Goal: Navigation & Orientation: Find specific page/section

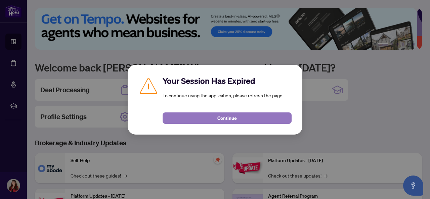
click at [222, 118] on span "Continue" at bounding box center [226, 118] width 19 height 11
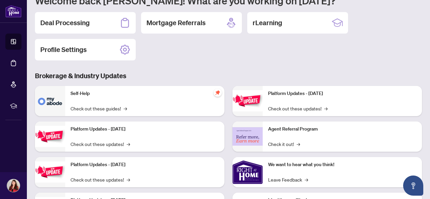
scroll to position [101, 0]
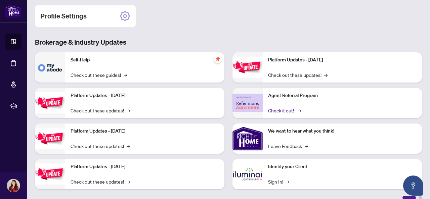
click at [283, 110] on link "Check it out! →" at bounding box center [284, 110] width 32 height 7
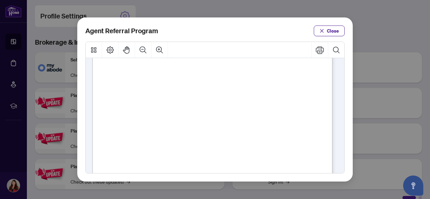
scroll to position [67, 0]
drag, startPoint x: 218, startPoint y: 116, endPoint x: 233, endPoint y: 116, distance: 15.1
click at [233, 116] on span "A Phase 5 agent:" at bounding box center [232, 116] width 38 height 6
click at [338, 30] on span "Close" at bounding box center [333, 31] width 12 height 11
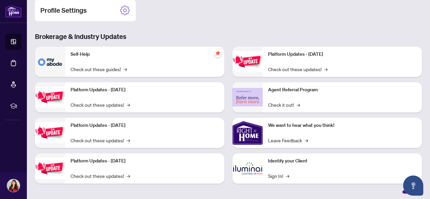
scroll to position [108, 0]
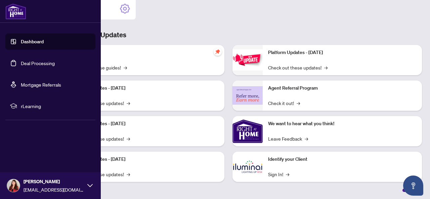
click at [27, 63] on link "Deal Processing" at bounding box center [38, 63] width 34 height 6
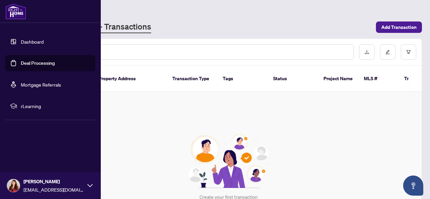
click at [23, 40] on link "Dashboard" at bounding box center [32, 42] width 23 height 6
